Goal: Task Accomplishment & Management: Use online tool/utility

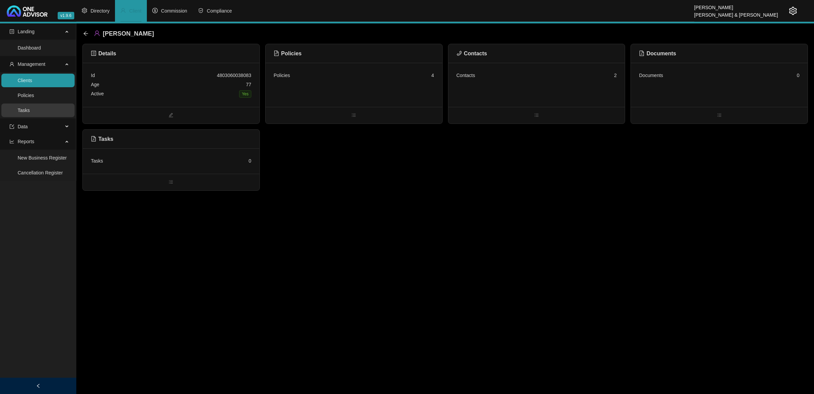
click at [30, 112] on link "Tasks" at bounding box center [24, 109] width 12 height 5
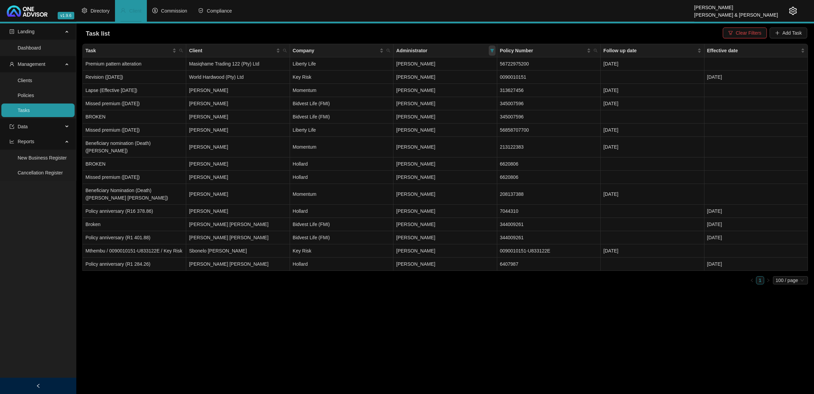
click at [491, 50] on icon "filter" at bounding box center [492, 50] width 4 height 3
click at [442, 107] on span "[PERSON_NAME]" at bounding box center [424, 106] width 42 height 5
checkbox input "false"
click at [491, 155] on button "OK" at bounding box center [486, 156] width 12 height 8
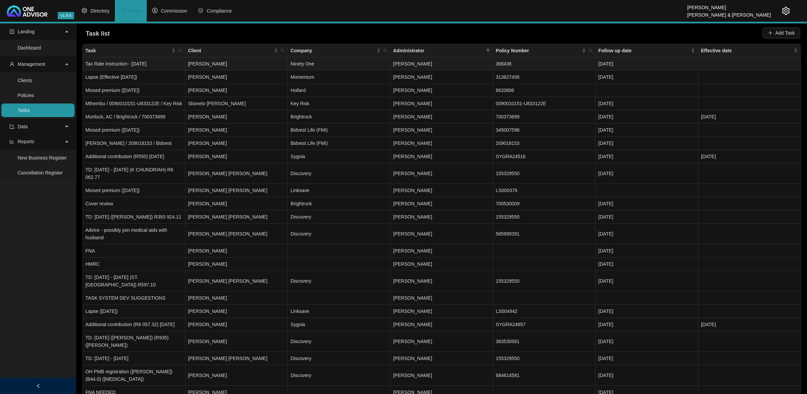
click at [163, 63] on td "Tax Rate Instruction - [DATE]" at bounding box center [134, 63] width 103 height 13
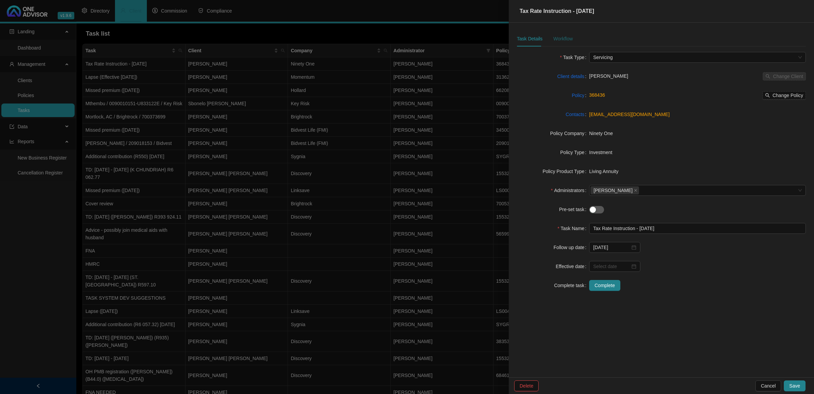
click at [552, 39] on div "Workflow" at bounding box center [562, 38] width 19 height 7
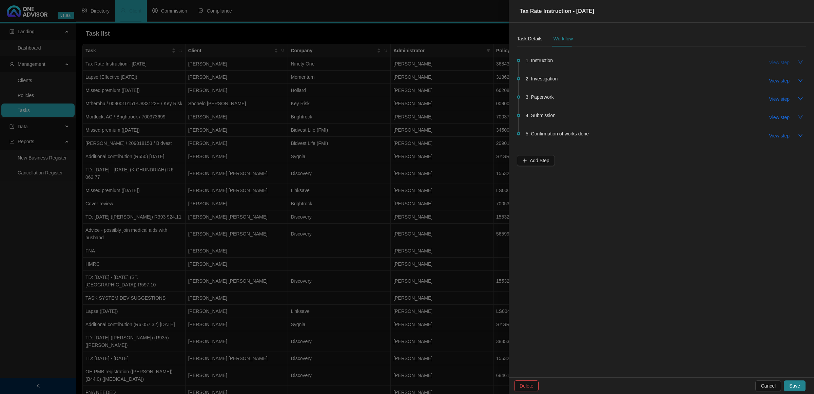
click at [552, 64] on span "View step" at bounding box center [779, 62] width 20 height 7
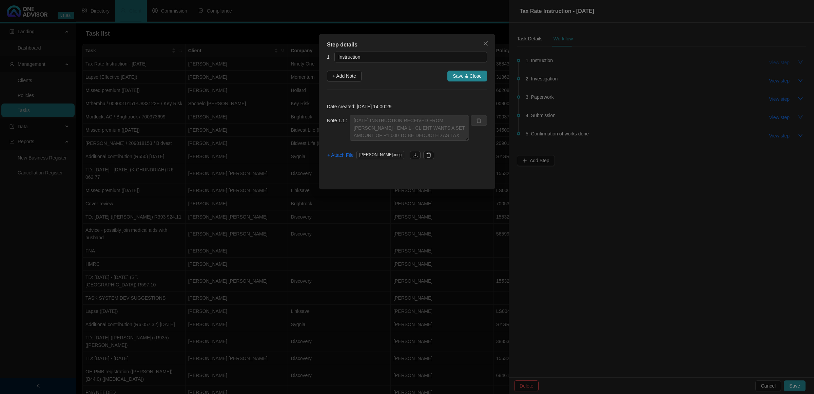
click at [552, 64] on div "Step details 1 Instruction + Add Note Save & Close Date created: [DATE] 14:00:2…" at bounding box center [407, 197] width 814 height 394
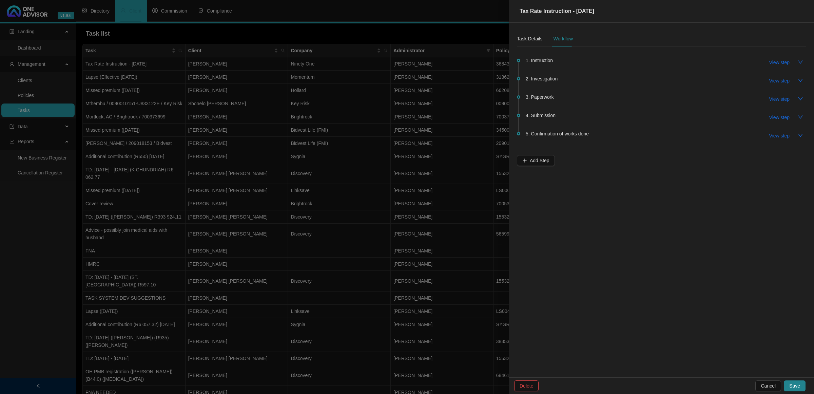
click at [261, 129] on div at bounding box center [407, 197] width 814 height 394
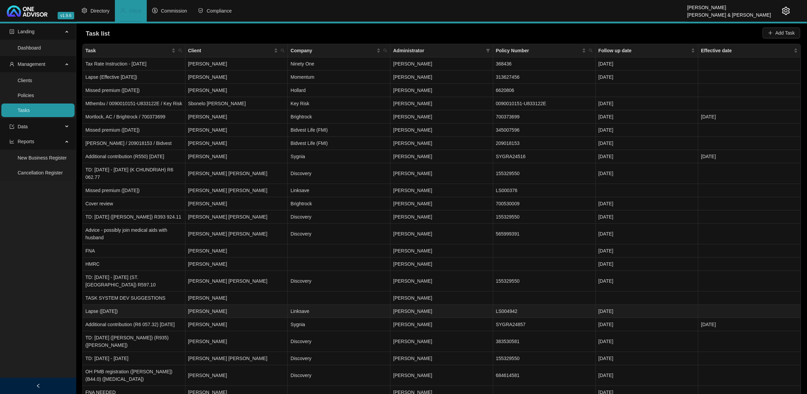
click at [152, 231] on td "Lapse ([DATE])" at bounding box center [134, 310] width 103 height 13
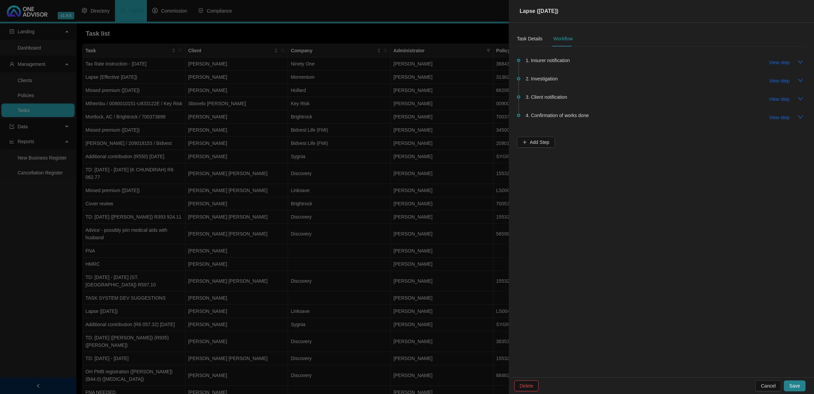
click at [548, 59] on span "1. Insurer notification" at bounding box center [547, 60] width 44 height 7
click at [552, 61] on span "View step" at bounding box center [779, 62] width 20 height 7
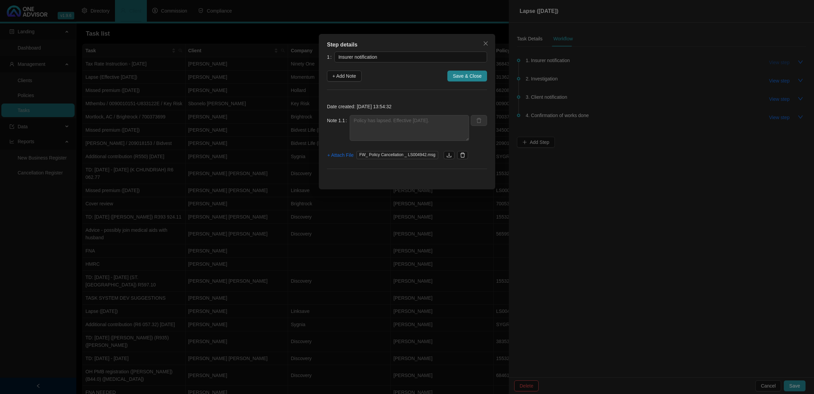
click at [552, 61] on div "Step details 1 Insurer notification + Add Note Save & Close Date created: [DATE…" at bounding box center [407, 197] width 814 height 394
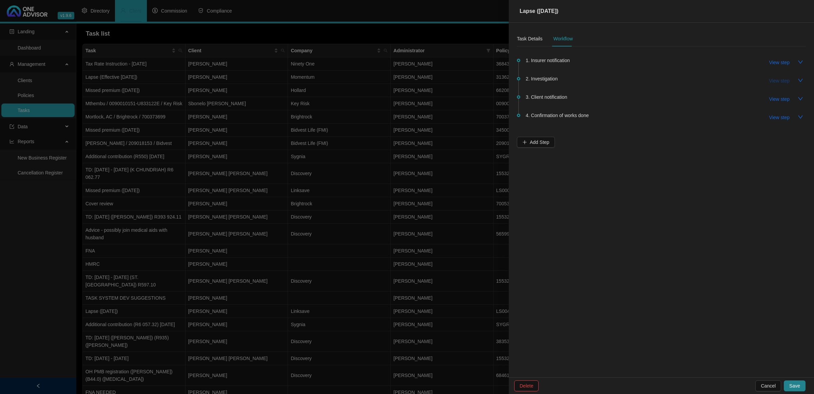
click at [552, 78] on span "View step" at bounding box center [779, 80] width 20 height 7
type input "Investigation"
type textarea "Member has many outstanding premiums. He does not have an active medical aid ei…"
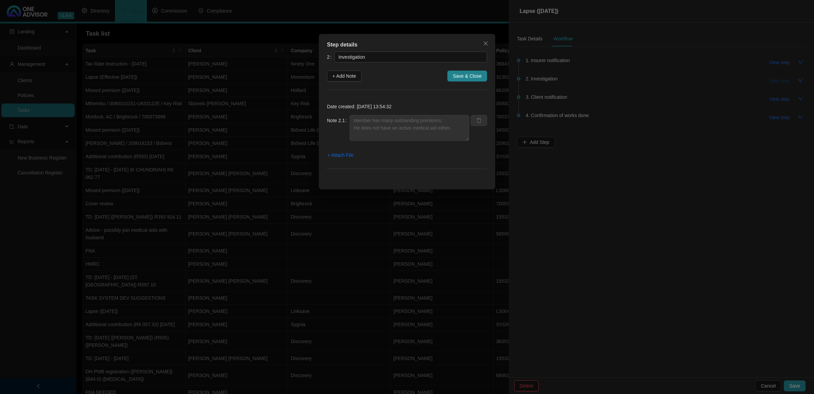
click at [552, 78] on div "Step details 2 Investigation + Add Note Save & Close Date created: [DATE] 13:54…" at bounding box center [407, 197] width 814 height 394
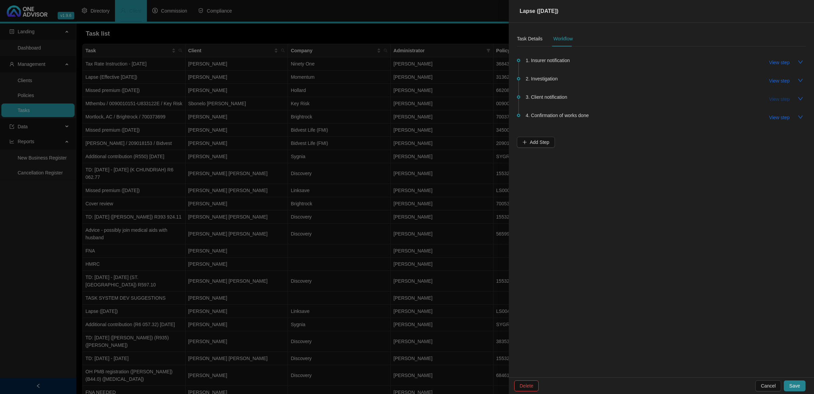
click at [552, 97] on span "View step" at bounding box center [779, 98] width 20 height 7
type input "Client notification"
type textarea "Informed client - policy has lapsed."
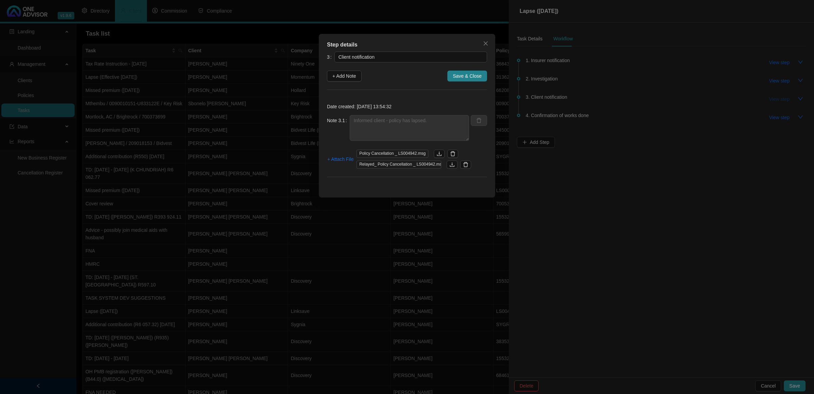
click at [552, 97] on div "Step details 3 Client notification + Add Note Save & Close Date created: [DATE]…" at bounding box center [407, 197] width 814 height 394
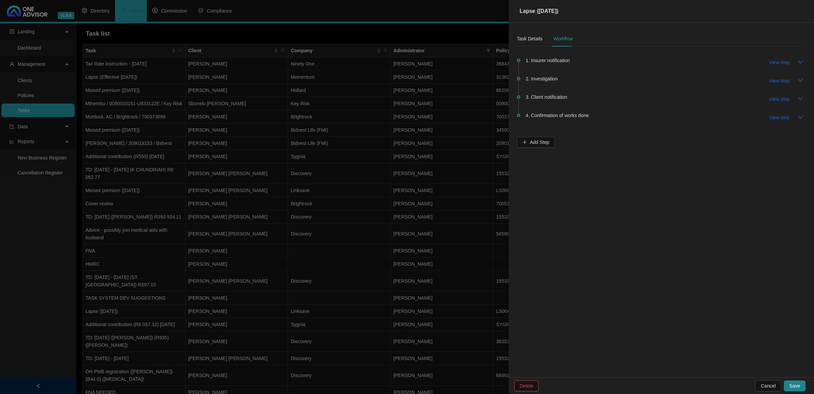
click at [552, 115] on span "View step" at bounding box center [779, 117] width 20 height 7
type input "Confirmation of works done"
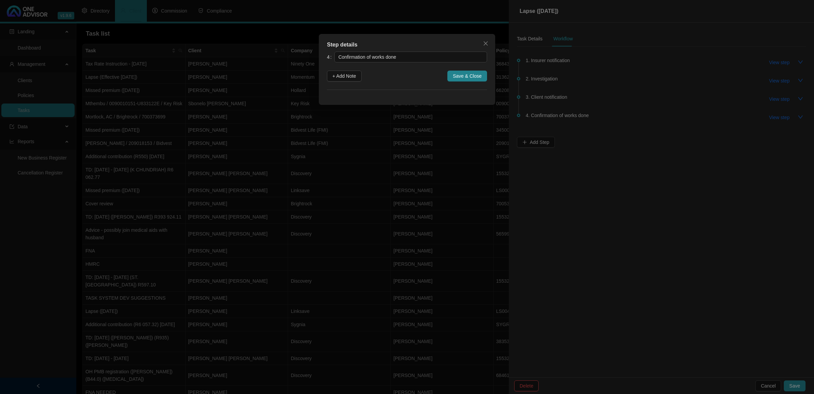
click at [552, 115] on div "Step details 4 Confirmation of works done + Add Note Save & Close Cancel OK" at bounding box center [407, 197] width 814 height 394
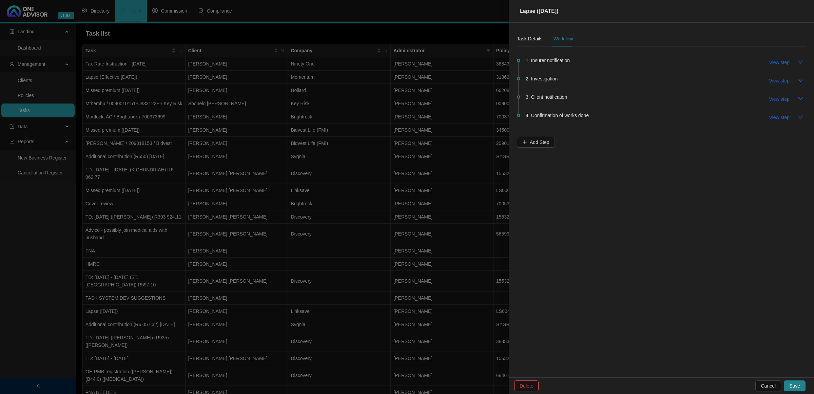
click at [331, 193] on div at bounding box center [407, 197] width 814 height 394
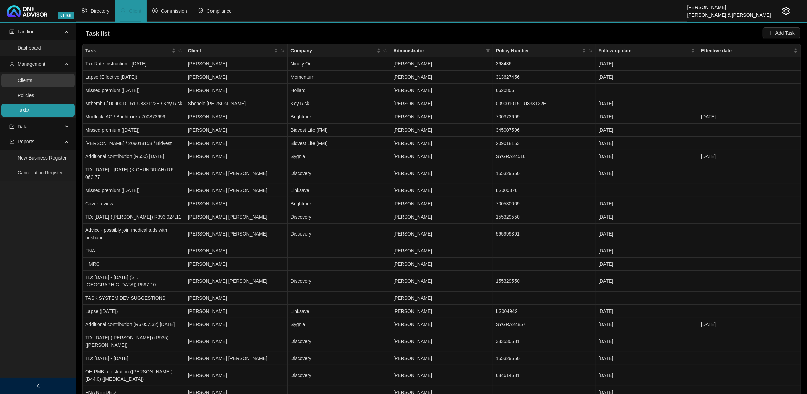
click at [32, 78] on link "Clients" at bounding box center [25, 80] width 15 height 5
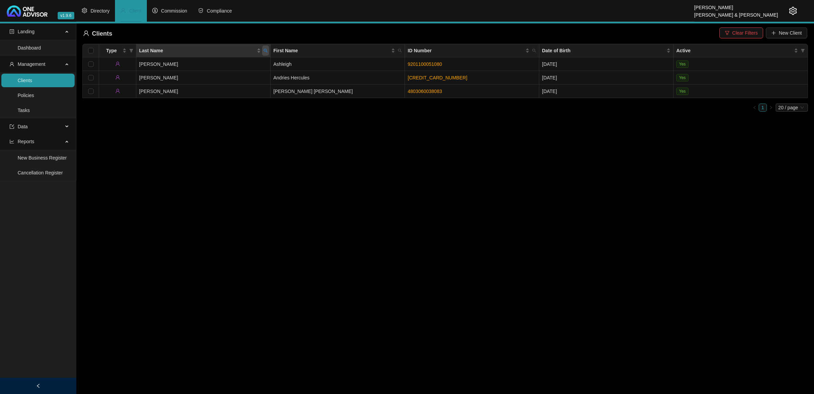
click at [265, 49] on icon "search" at bounding box center [265, 50] width 4 height 4
type input "SKID"
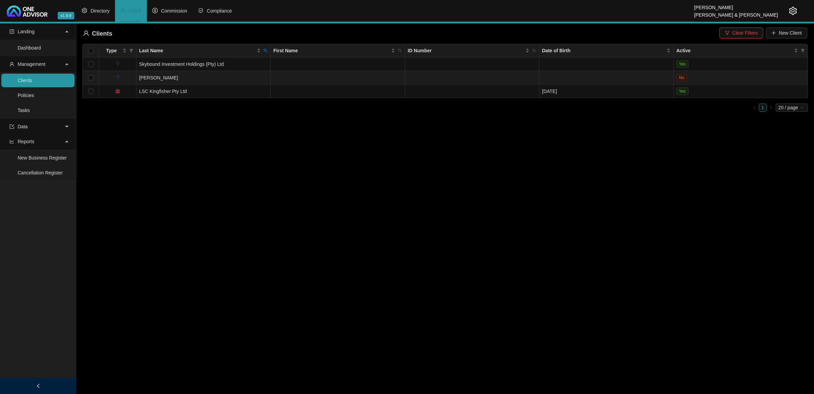
click at [241, 77] on td "[PERSON_NAME]" at bounding box center [203, 78] width 134 height 14
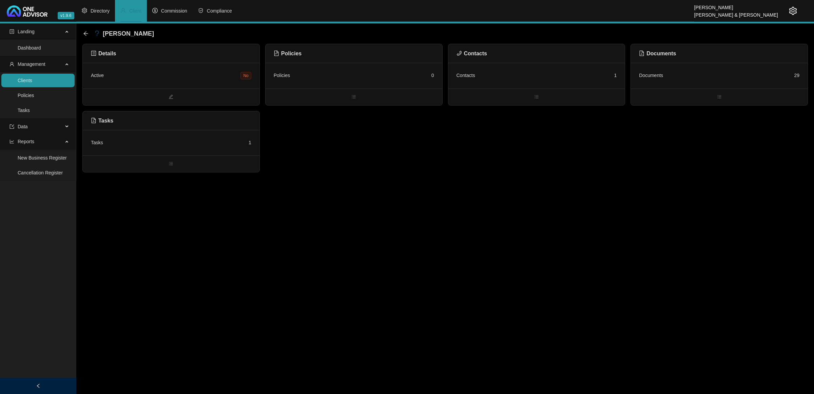
click at [160, 141] on div "Tasks 1" at bounding box center [171, 142] width 160 height 9
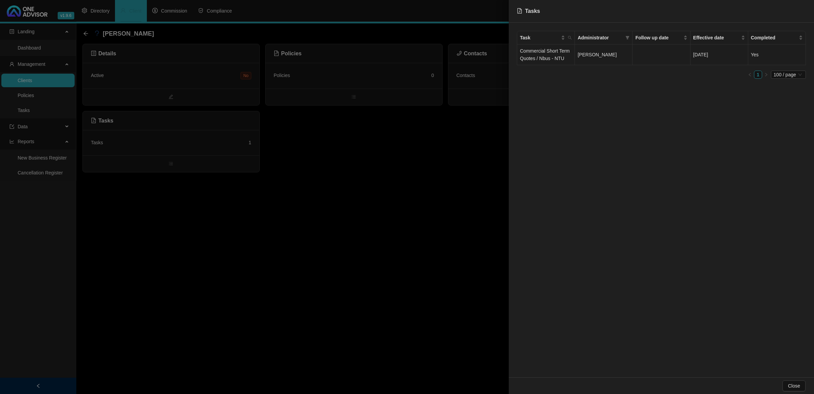
click at [552, 55] on td "Commercial Short Term Quotes / Nbus - NTU" at bounding box center [546, 54] width 58 height 21
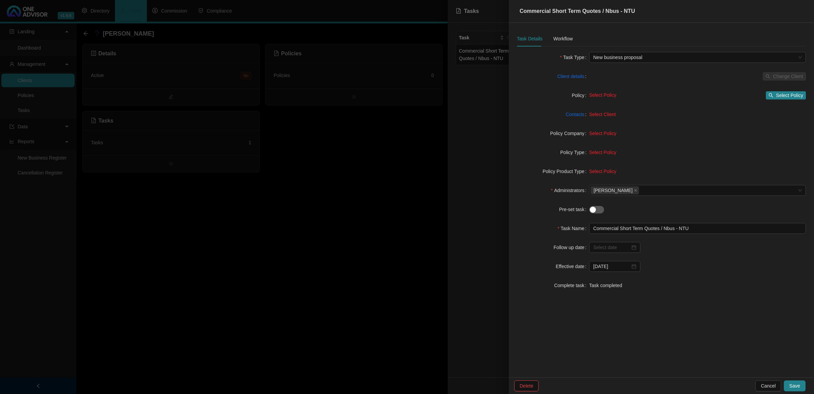
click at [552, 55] on div "Commercial Short Term Quotes / Nbus - NTU Task Details Workflow Task Type New b…" at bounding box center [407, 197] width 814 height 394
click at [552, 36] on div "Workflow" at bounding box center [562, 38] width 19 height 7
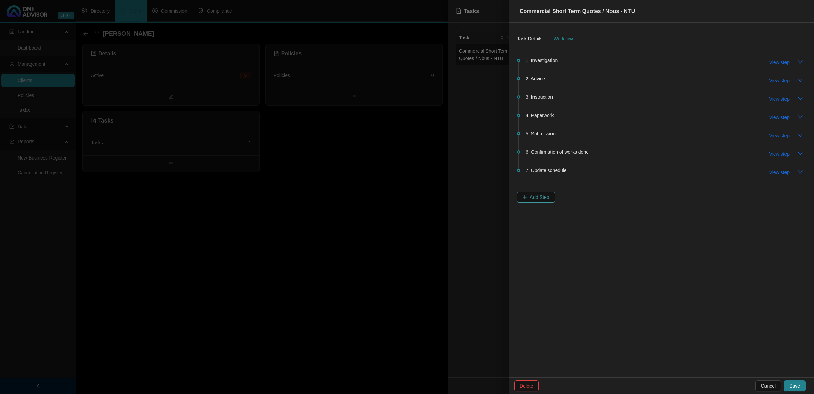
click at [534, 195] on span "Add Step" at bounding box center [540, 196] width 20 height 7
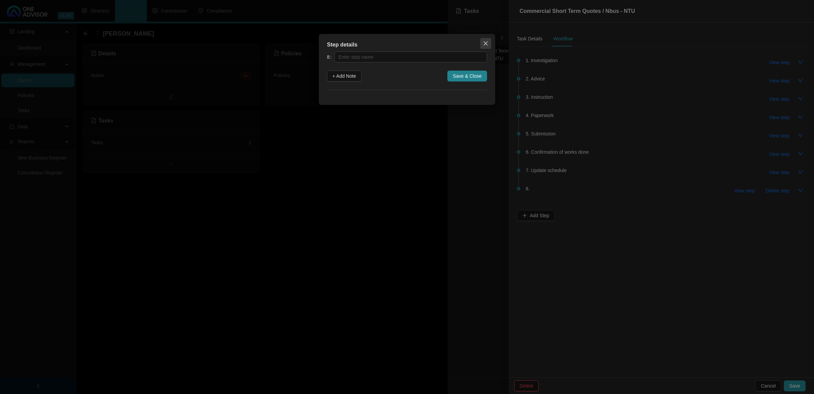
click at [490, 43] on span "Close" at bounding box center [485, 43] width 11 height 5
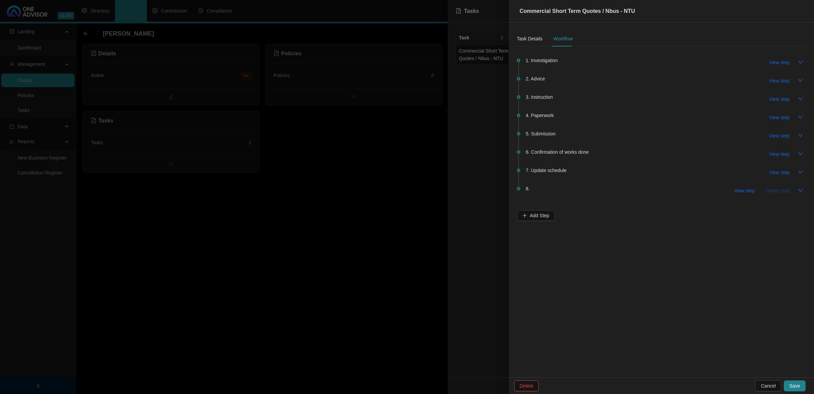
click at [552, 191] on span "Delete step" at bounding box center [777, 190] width 24 height 7
click at [264, 231] on div at bounding box center [407, 197] width 814 height 394
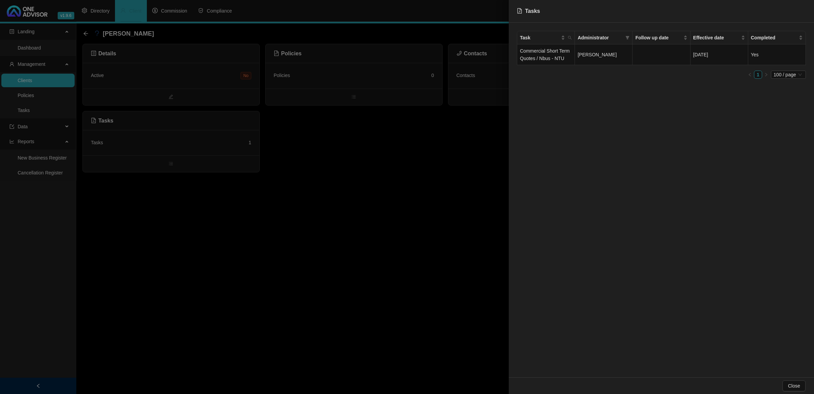
click at [393, 170] on div at bounding box center [407, 197] width 814 height 394
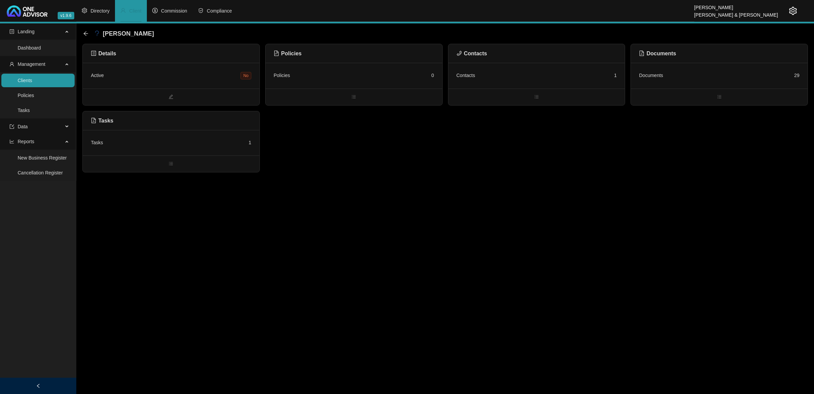
click at [393, 170] on div "Details Active No Policies Policies 0 Contacts Contacts 1 Documents Documents 2…" at bounding box center [444, 108] width 725 height 128
click at [87, 35] on icon "arrow-left" at bounding box center [85, 33] width 5 height 5
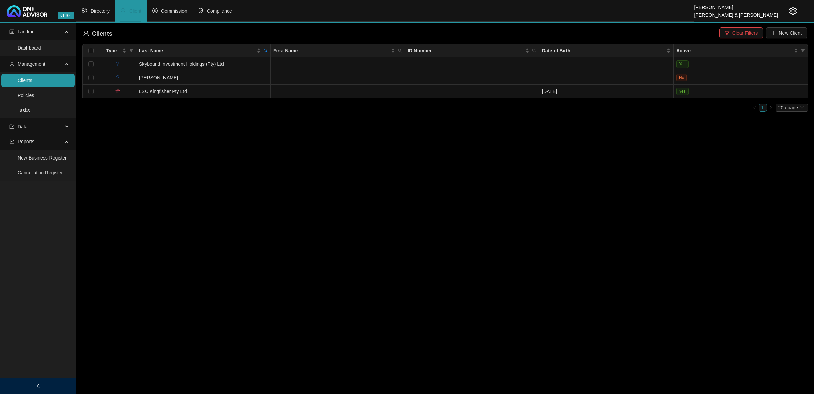
click at [32, 83] on link "Clients" at bounding box center [25, 80] width 15 height 5
click at [552, 36] on span "Clear Filters" at bounding box center [744, 32] width 25 height 7
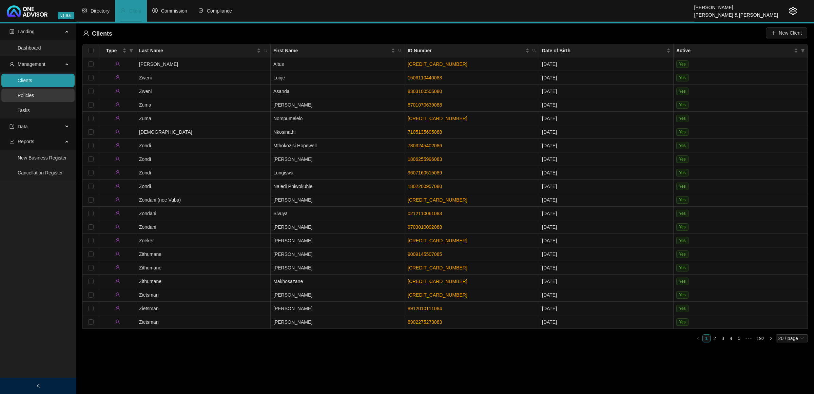
click at [19, 96] on link "Policies" at bounding box center [26, 95] width 16 height 5
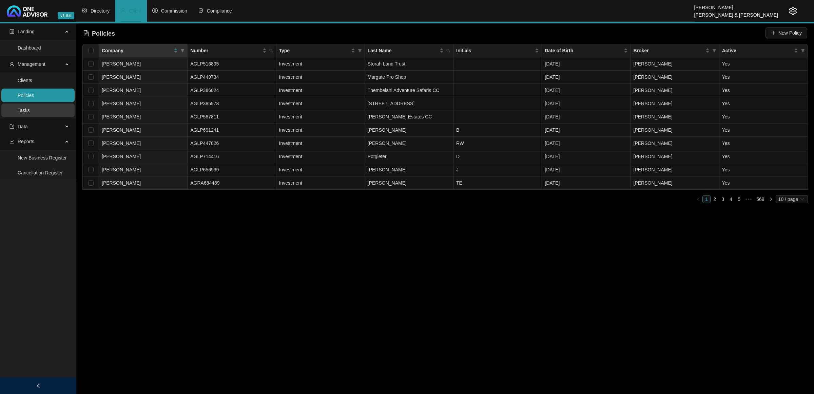
click at [30, 111] on link "Tasks" at bounding box center [24, 109] width 12 height 5
